Goal: Check status

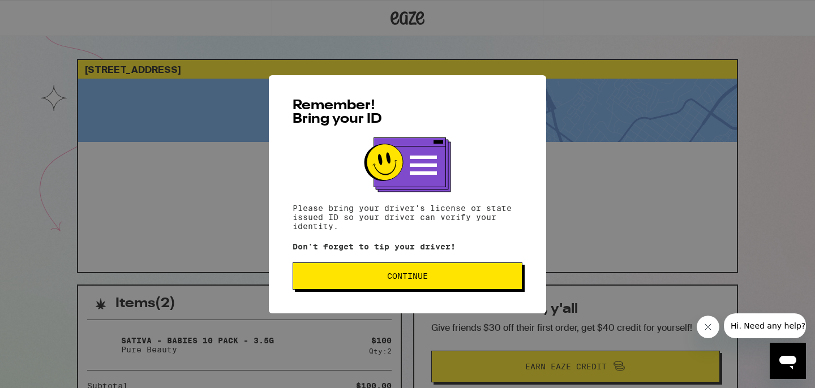
click at [366, 285] on button "Continue" at bounding box center [408, 276] width 230 height 27
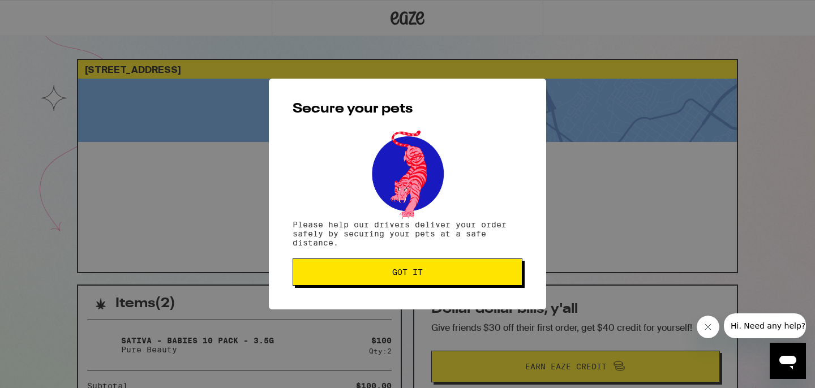
click at [367, 285] on button "Got it" at bounding box center [408, 272] width 230 height 27
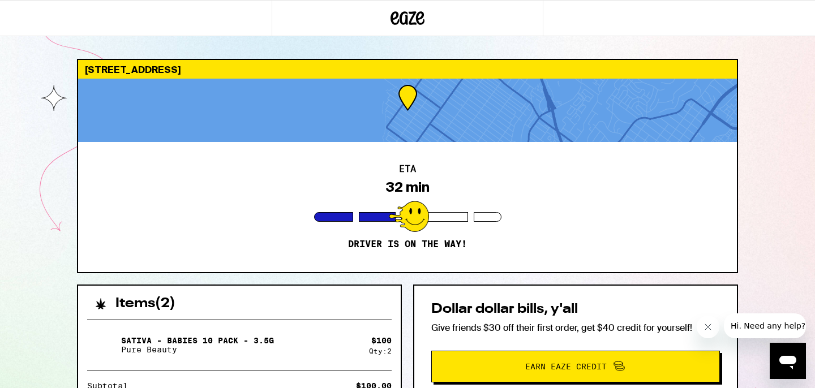
click at [288, 271] on div "ETA 32 min Driver is on the way!" at bounding box center [407, 207] width 659 height 130
click at [31, 313] on div "[STREET_ADDRESS] ETA 32 min Driver is on the way! Items ( 2 ) Sativa - Babies 1…" at bounding box center [407, 308] width 815 height 617
click at [297, 288] on div "Items ( 2 )" at bounding box center [239, 298] width 323 height 25
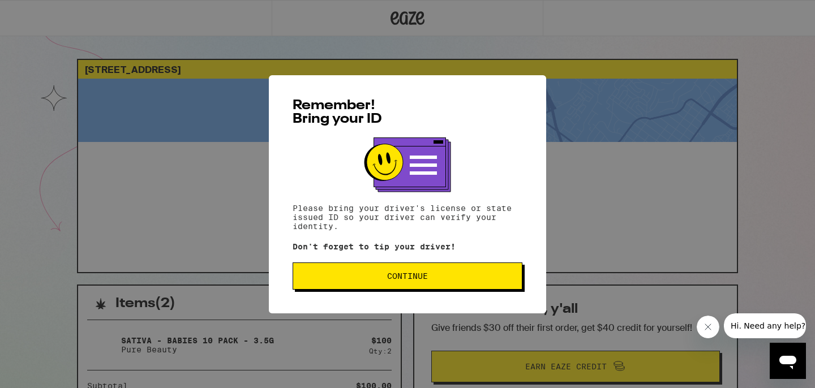
click at [448, 285] on button "Continue" at bounding box center [408, 276] width 230 height 27
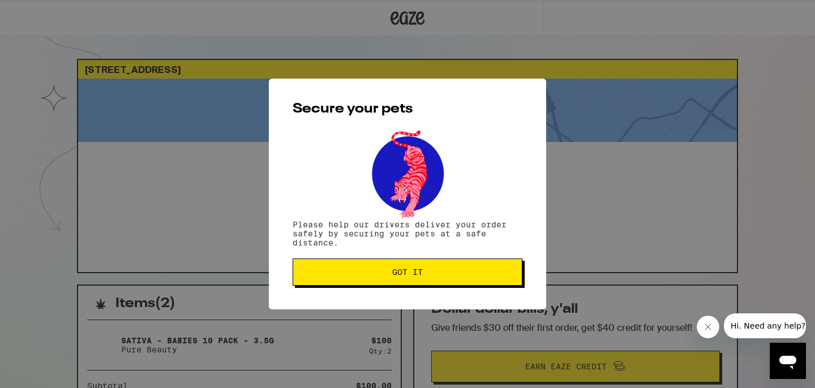
click at [443, 281] on button "Got it" at bounding box center [408, 272] width 230 height 27
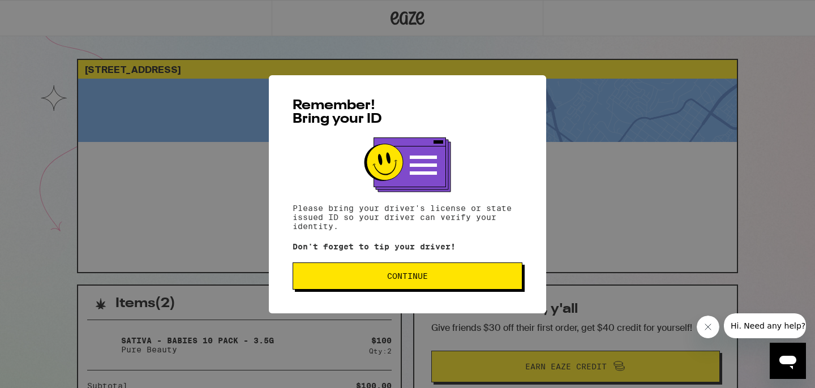
click at [511, 289] on button "Continue" at bounding box center [408, 276] width 230 height 27
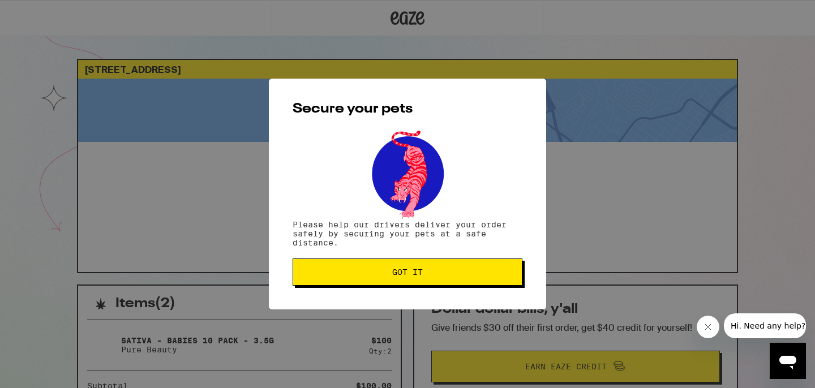
click at [378, 276] on span "Got it" at bounding box center [407, 272] width 211 height 8
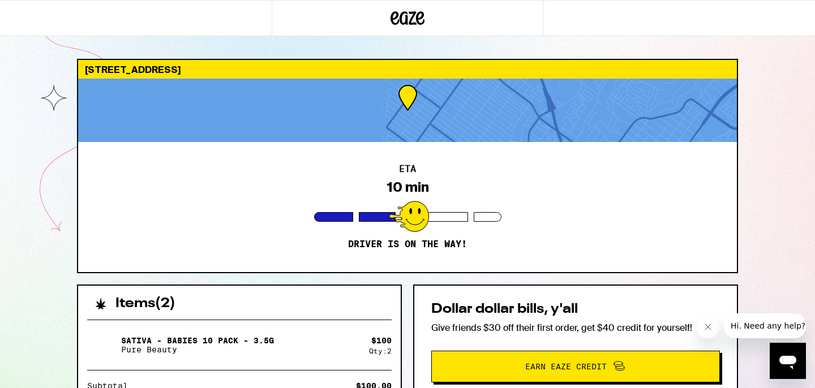
click at [292, 341] on div "Sativa - Babies 10 Pack - 3.5g Pure Beauty" at bounding box center [228, 345] width 282 height 32
click at [54, 279] on div "4955 Narragansett Ave San Diego 92107 ETA 10 min Driver is on the way! Items ( …" at bounding box center [407, 308] width 815 height 617
